Goal: Task Accomplishment & Management: Use online tool/utility

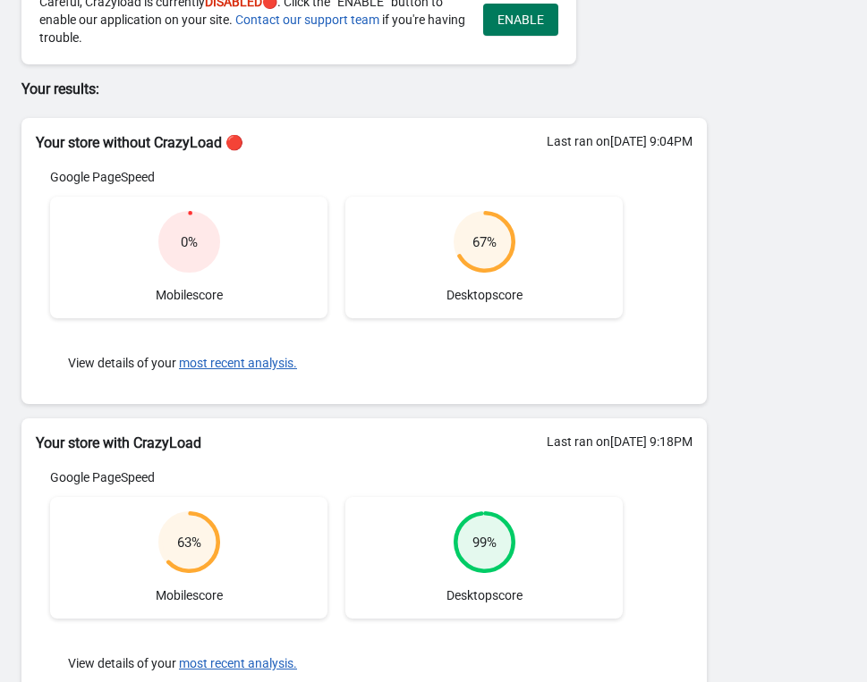
scroll to position [123, 0]
click at [158, 140] on h2 "Your store without CrazyLoad 🔴" at bounding box center [364, 141] width 657 height 21
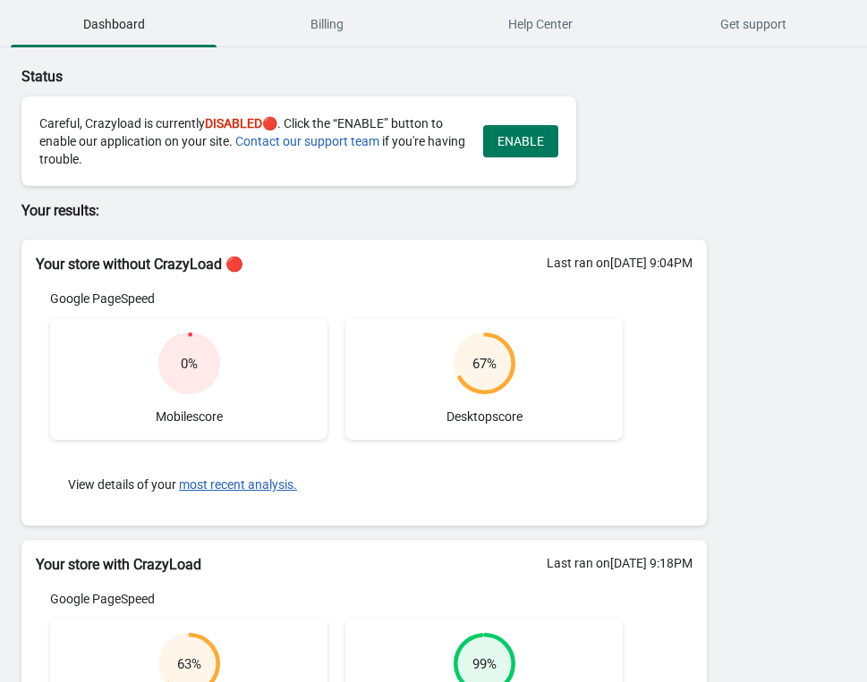
scroll to position [0, 0]
click at [150, 137] on div "Careful, Crazyload is currently DISABLED 🔴. Click the “ENABLE” button to enable…" at bounding box center [252, 141] width 426 height 54
click at [335, 27] on span "Billing" at bounding box center [327, 24] width 206 height 32
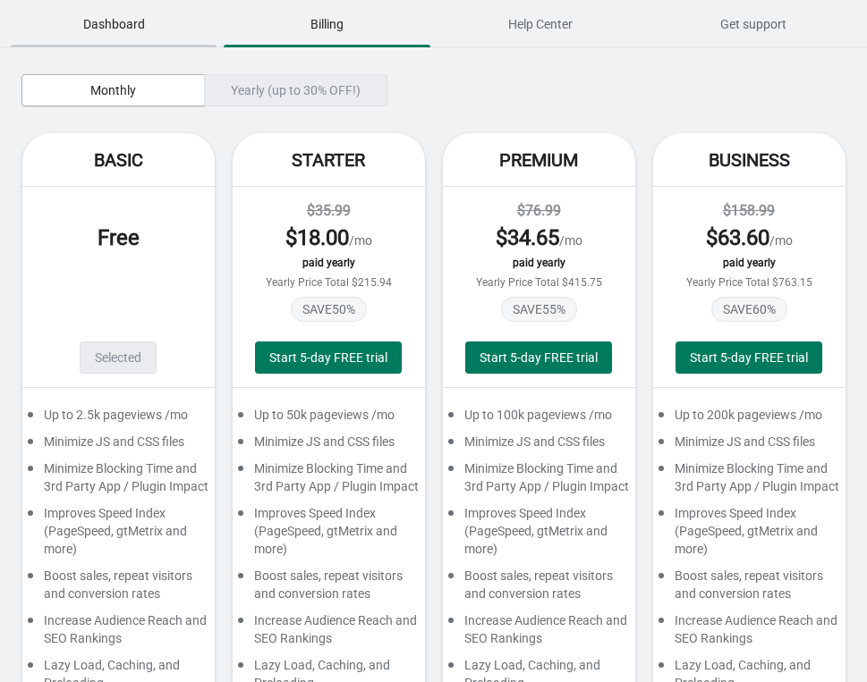
click at [141, 24] on span "Dashboard" at bounding box center [114, 24] width 206 height 32
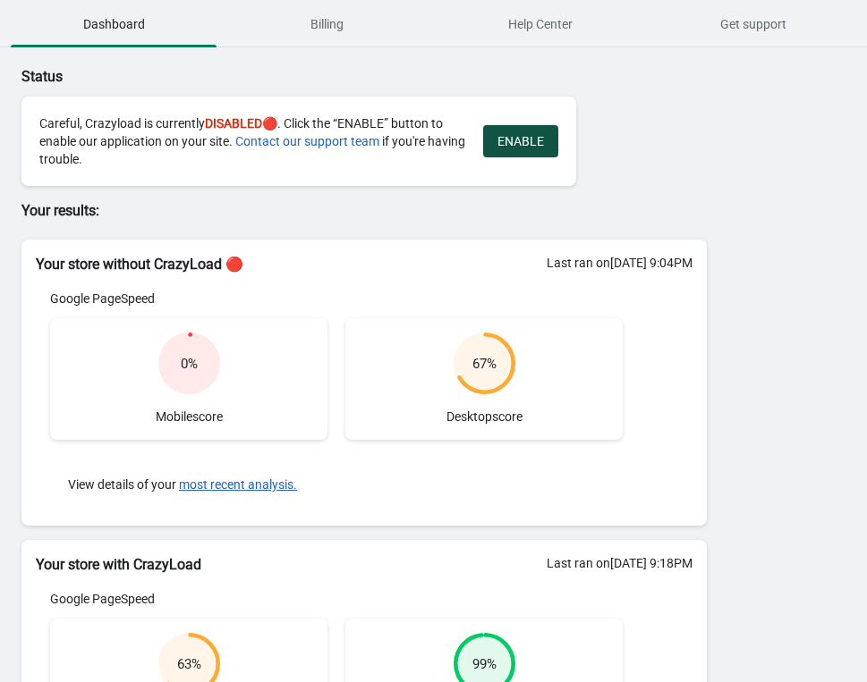
click at [531, 145] on span "ENABLE" at bounding box center [520, 141] width 47 height 14
